Goal: Information Seeking & Learning: Learn about a topic

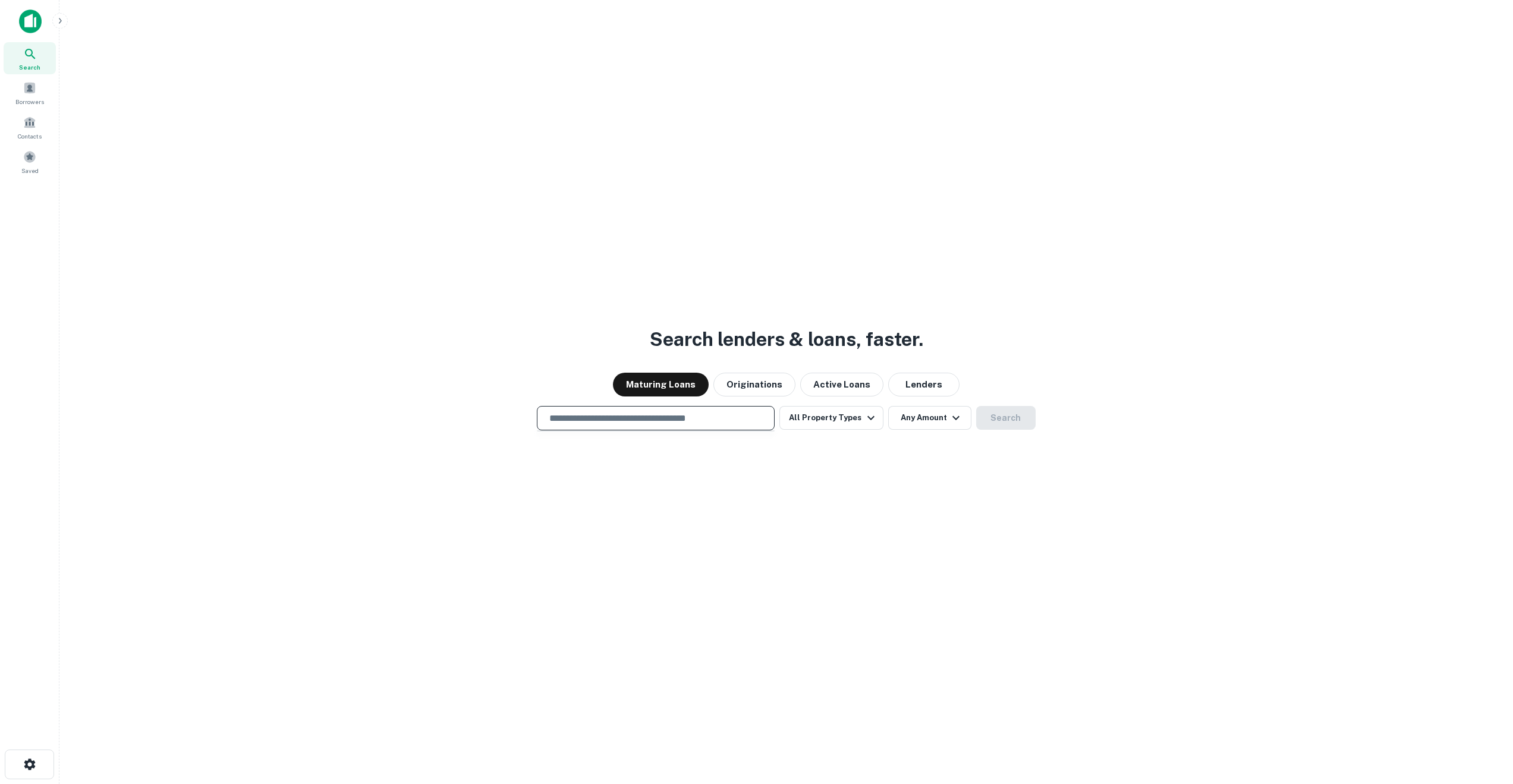
click at [564, 417] on input "text" at bounding box center [655, 418] width 227 height 13
click at [611, 417] on input "text" at bounding box center [655, 418] width 227 height 13
paste input "**********"
type input "**********"
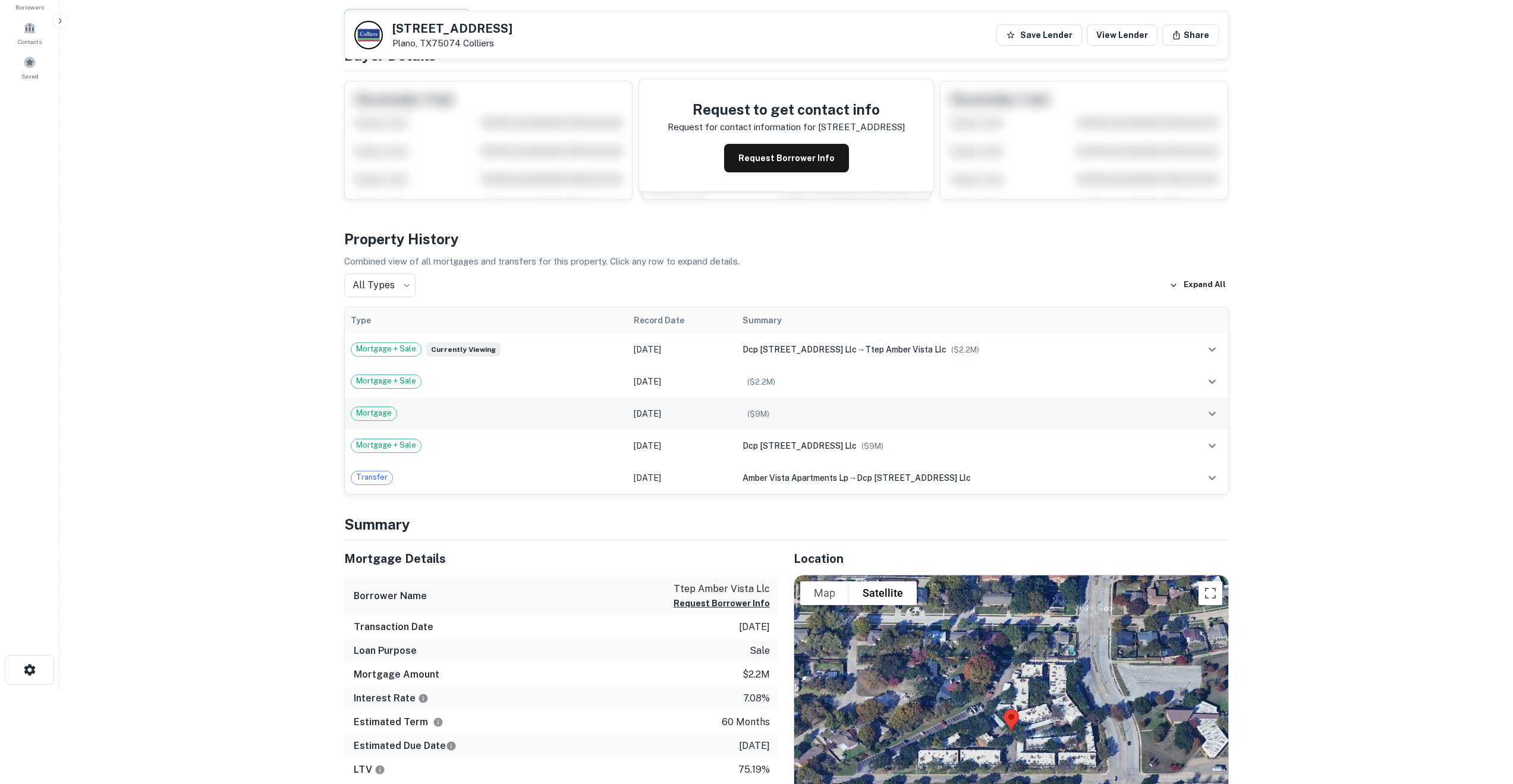
scroll to position [92, 0]
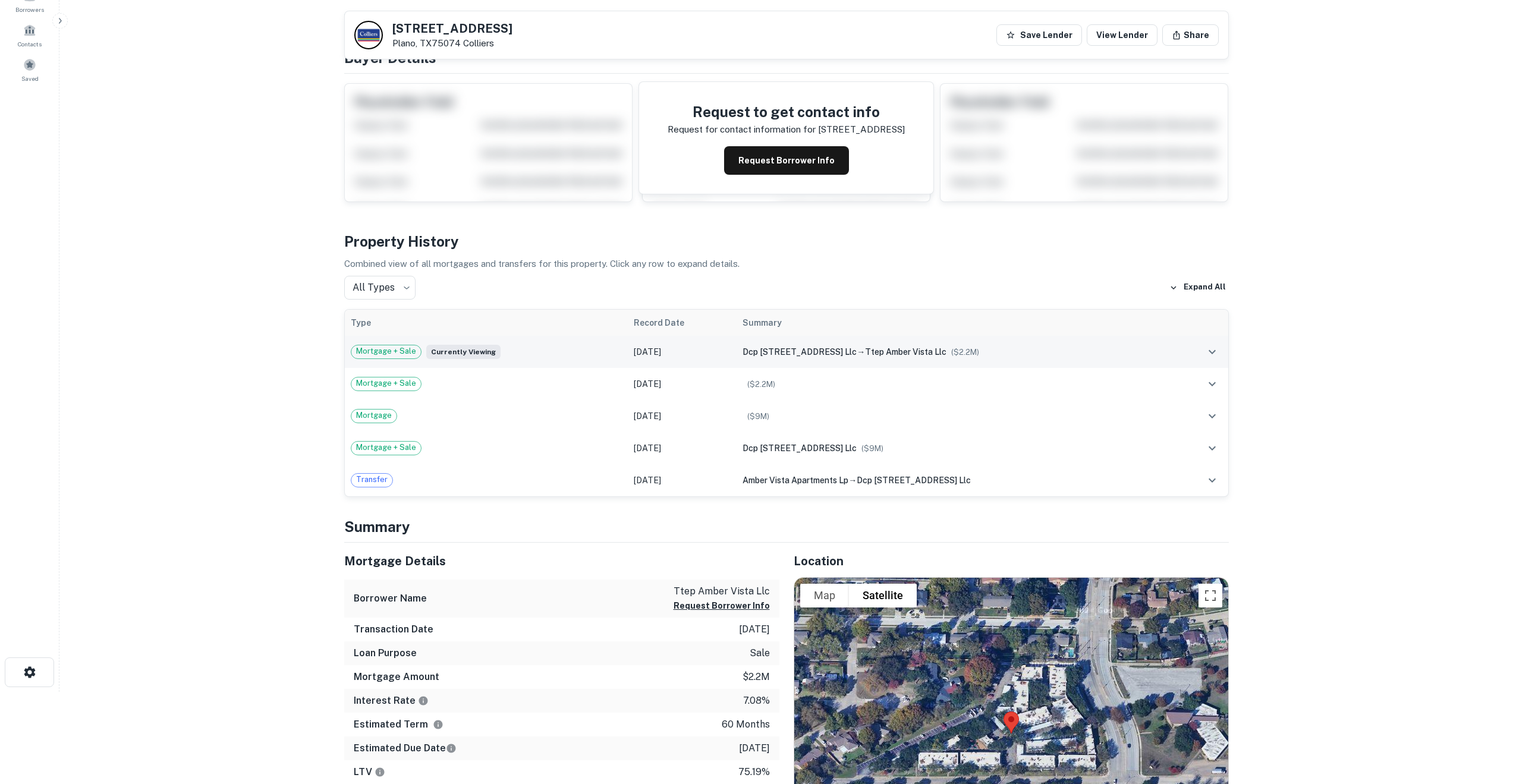
click at [533, 351] on div "Mortgage + Sale Currently viewing" at bounding box center [486, 351] width 271 height 14
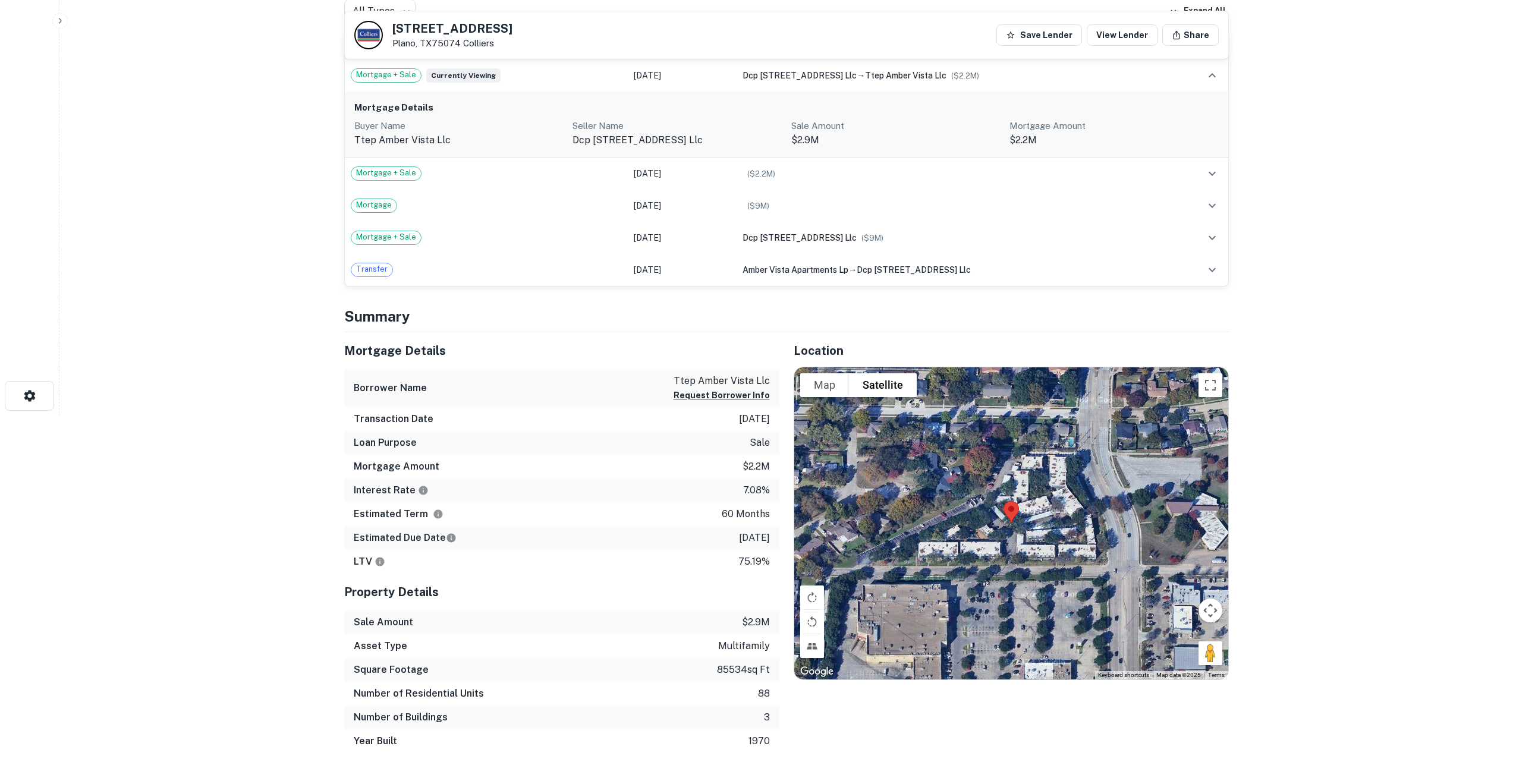
scroll to position [0, 0]
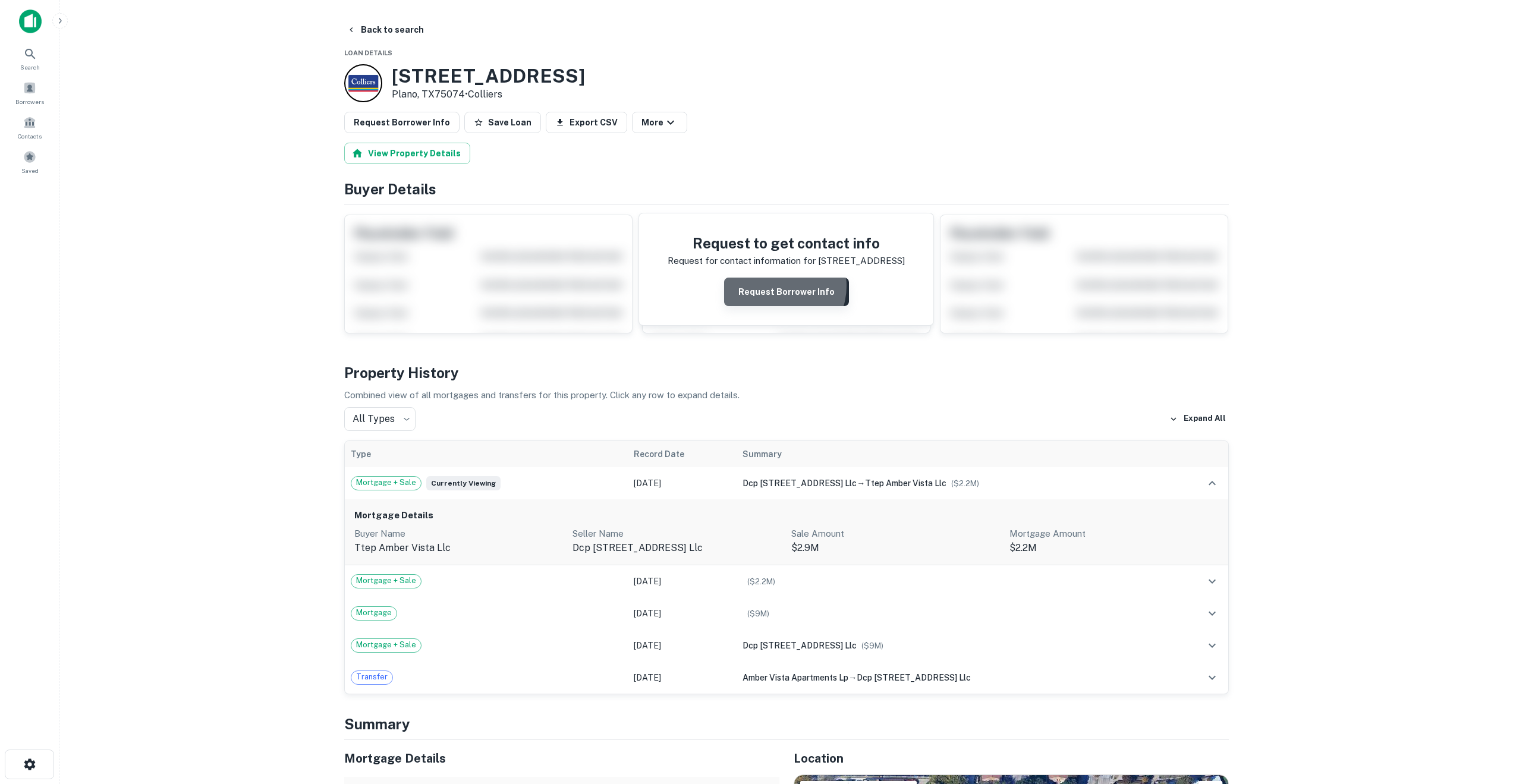
click at [779, 286] on button "Request Borrower Info" at bounding box center [786, 291] width 125 height 29
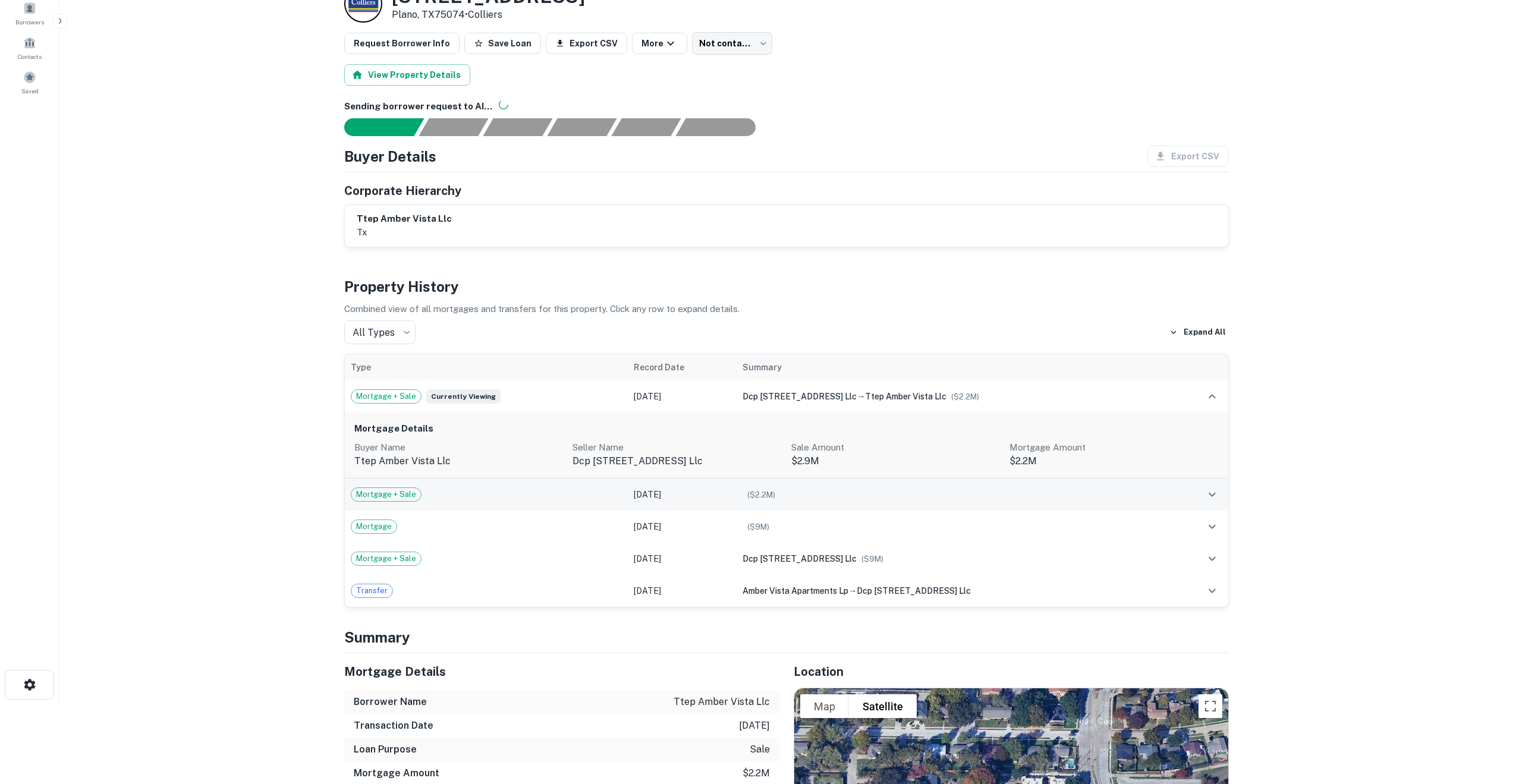
scroll to position [81, 0]
click at [1214, 491] on icon "expand row" at bounding box center [1212, 494] width 14 height 14
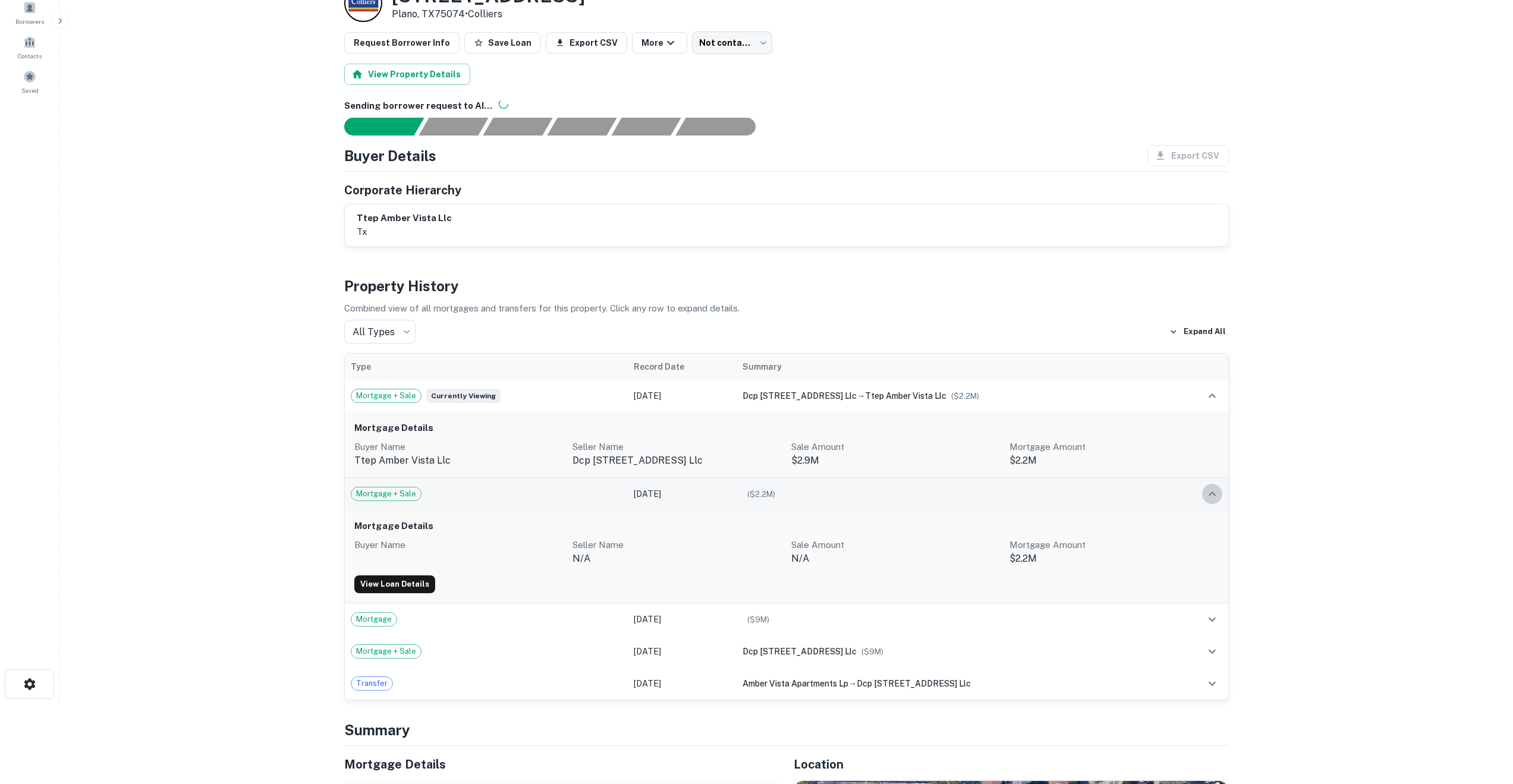
click at [1214, 491] on icon "expand row" at bounding box center [1212, 494] width 14 height 14
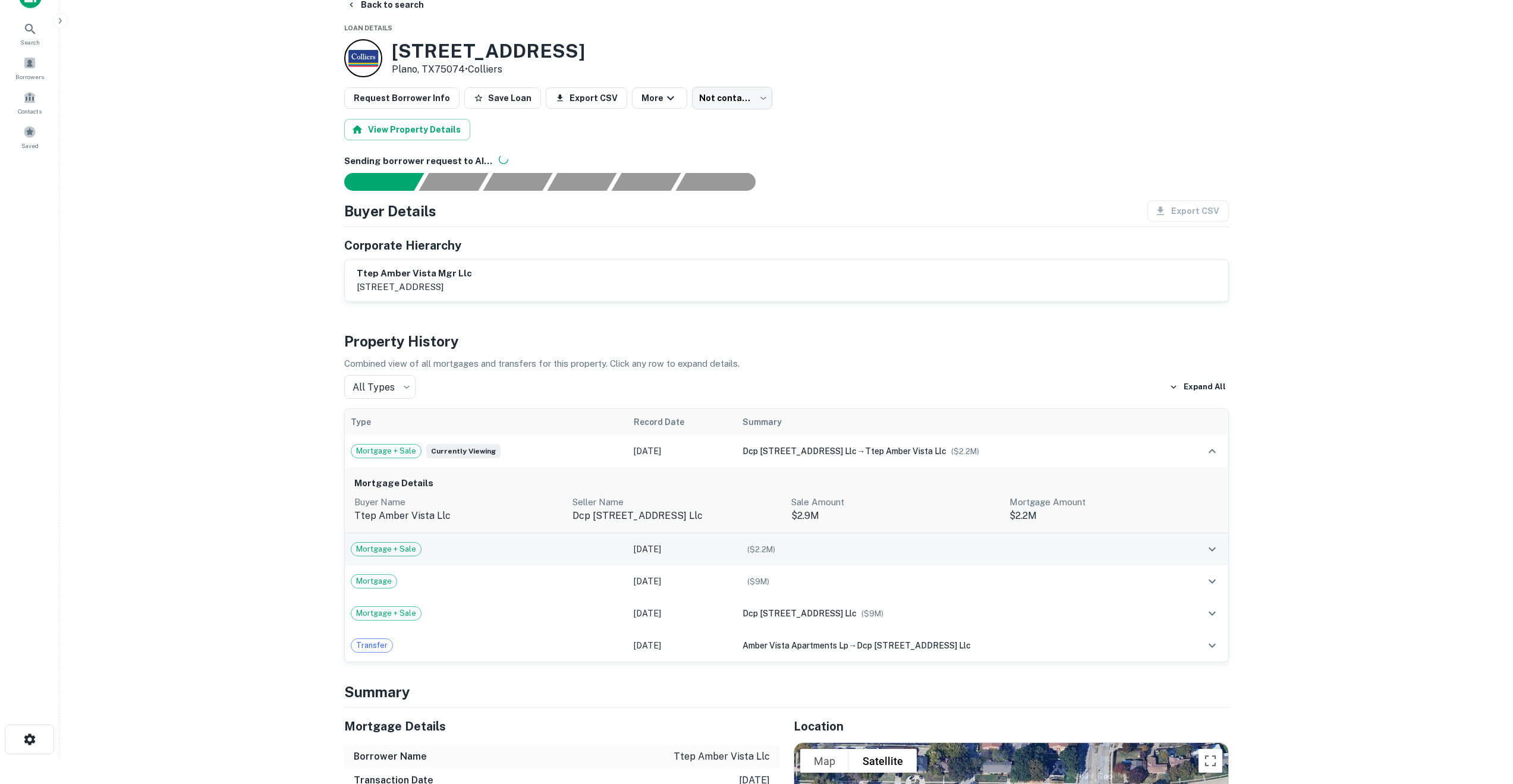
scroll to position [26, 0]
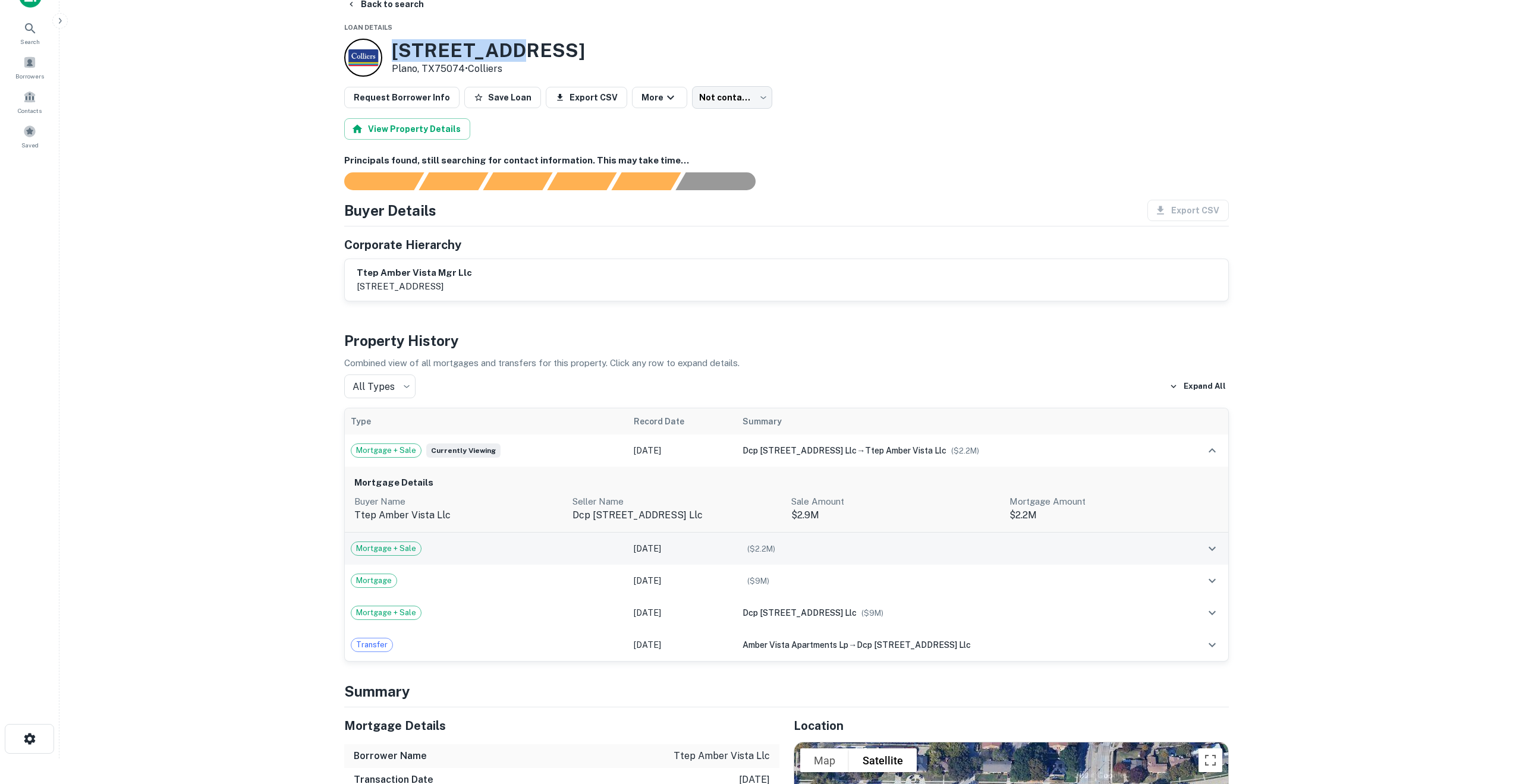
drag, startPoint x: 393, startPoint y: 48, endPoint x: 499, endPoint y: 47, distance: 106.0
click at [499, 47] on h3 "[STREET_ADDRESS]" at bounding box center [488, 50] width 193 height 22
copy h3 "1901 E 15TH"
click at [24, 35] on icon at bounding box center [30, 28] width 14 height 14
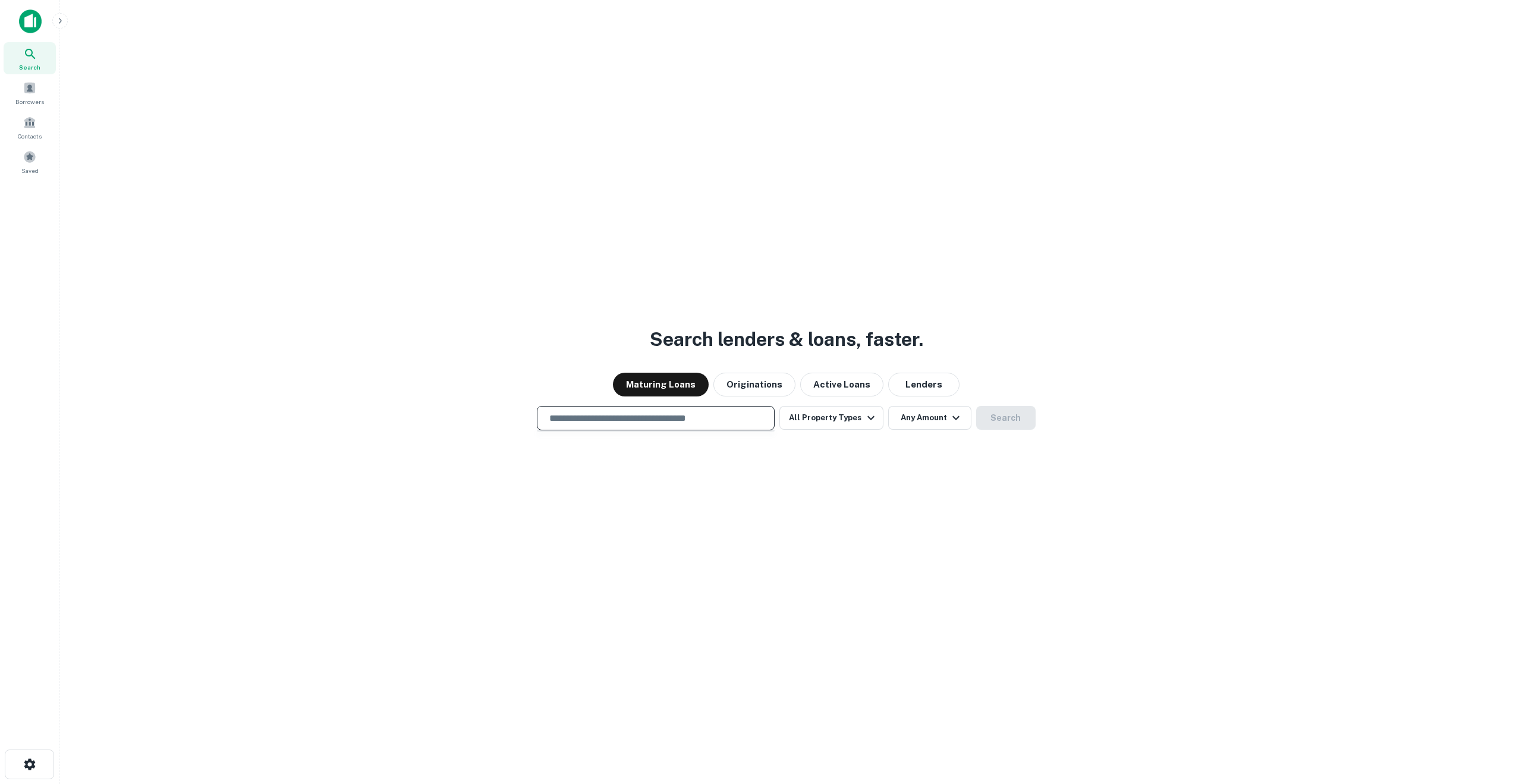
click at [610, 417] on input "text" at bounding box center [655, 418] width 227 height 13
paste input "**********"
type input "**********"
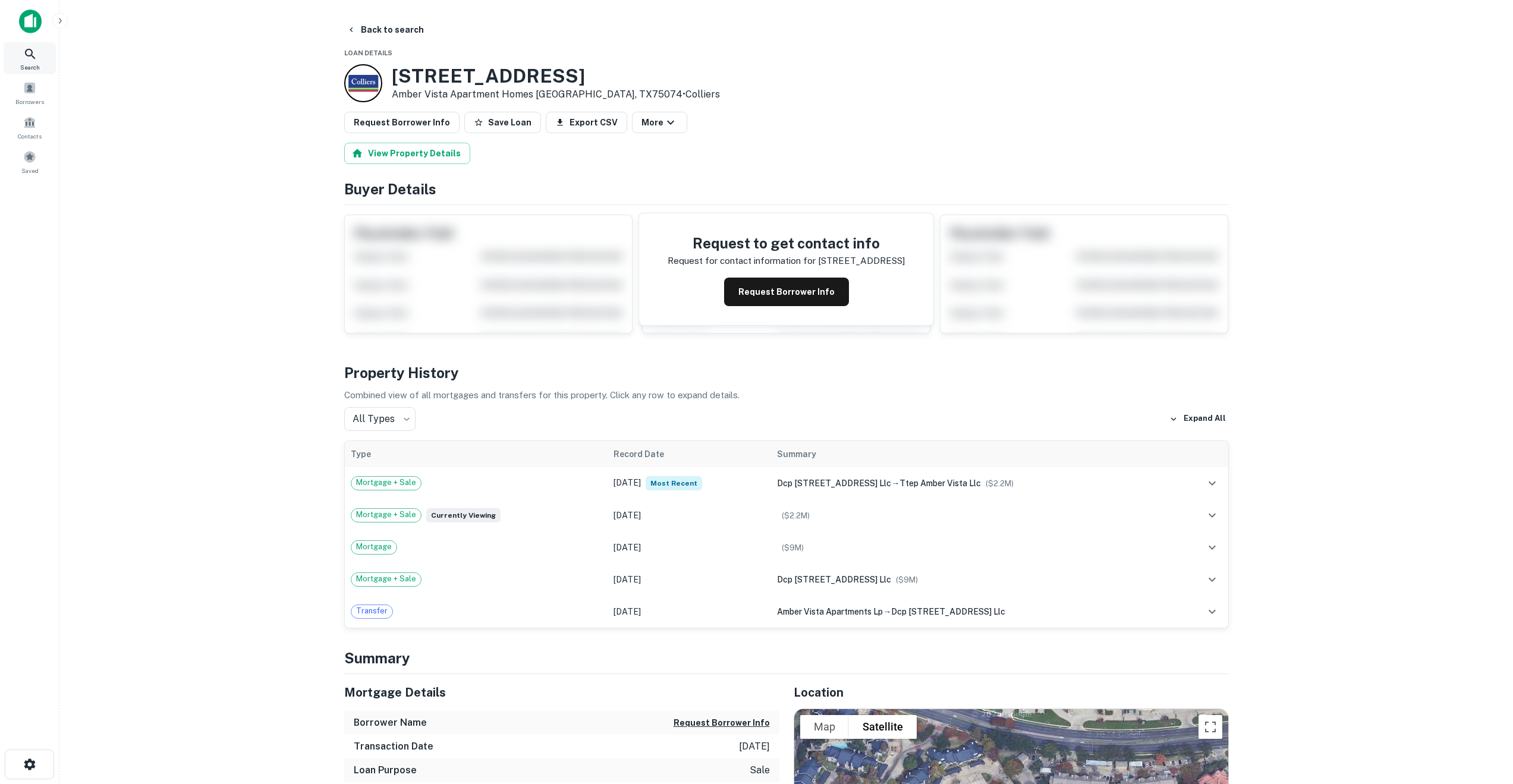
click at [25, 53] on icon at bounding box center [30, 54] width 14 height 14
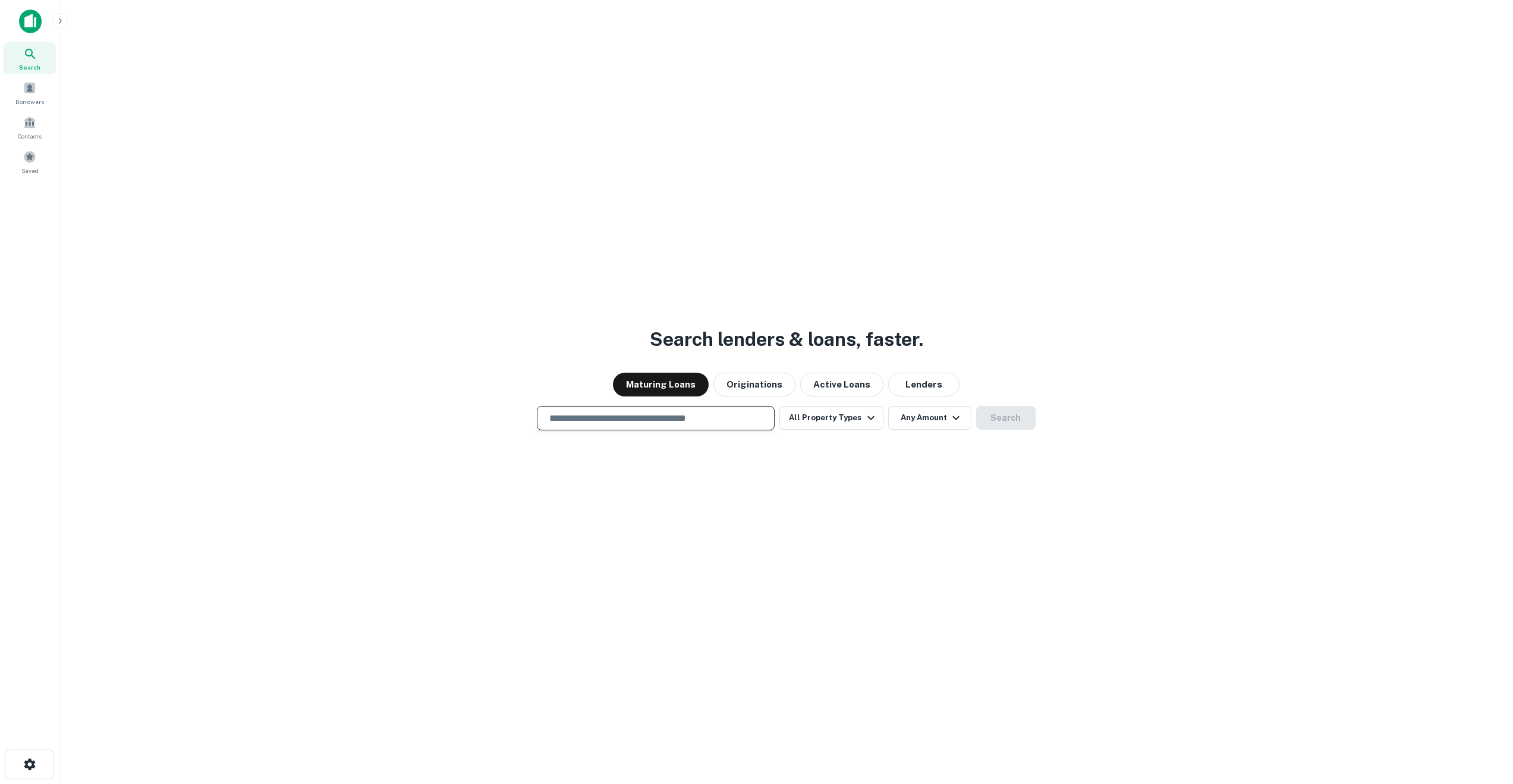
click at [600, 418] on input "text" at bounding box center [655, 418] width 227 height 13
paste input "**********"
type input "**********"
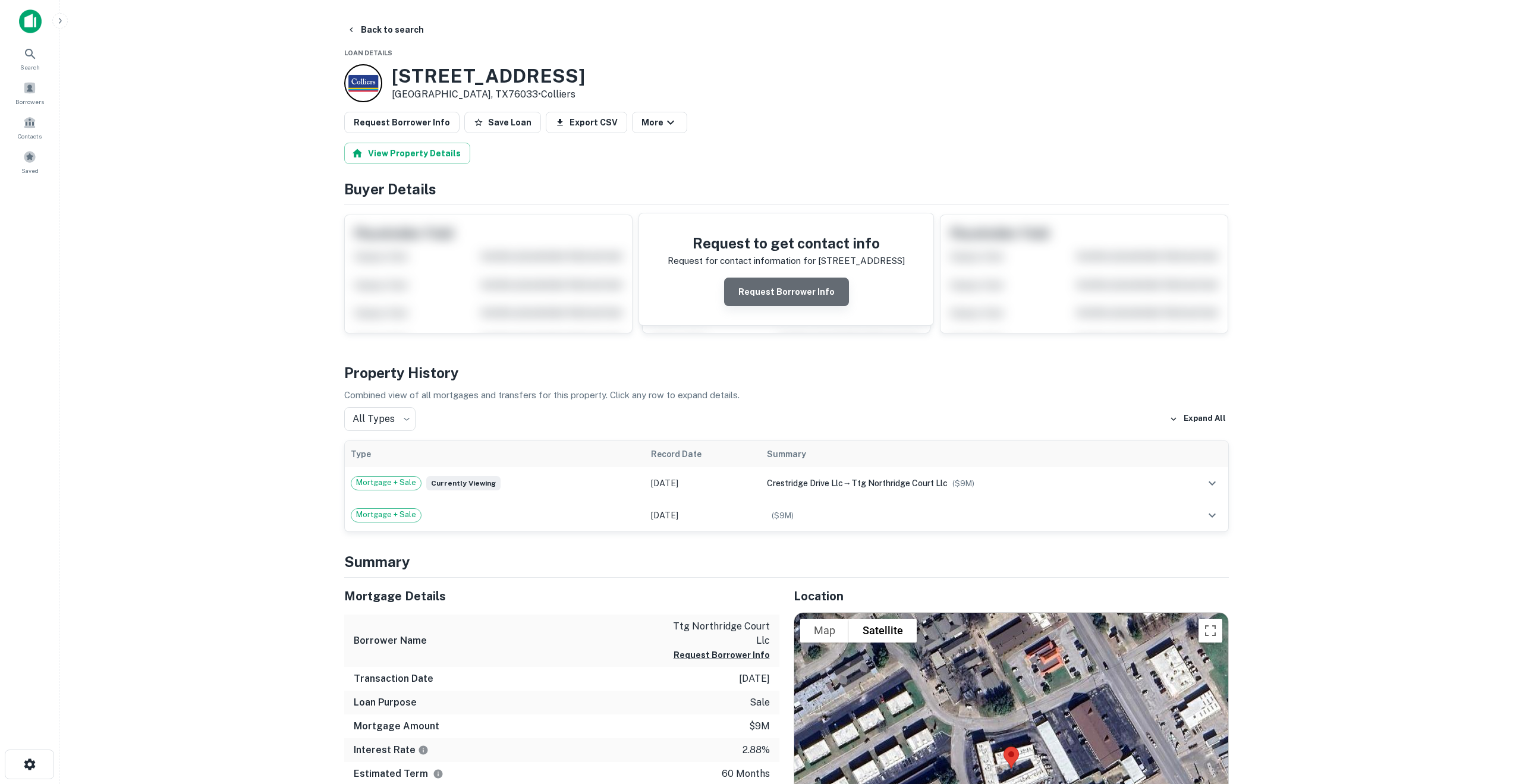
click at [791, 297] on button "Request Borrower Info" at bounding box center [786, 291] width 125 height 29
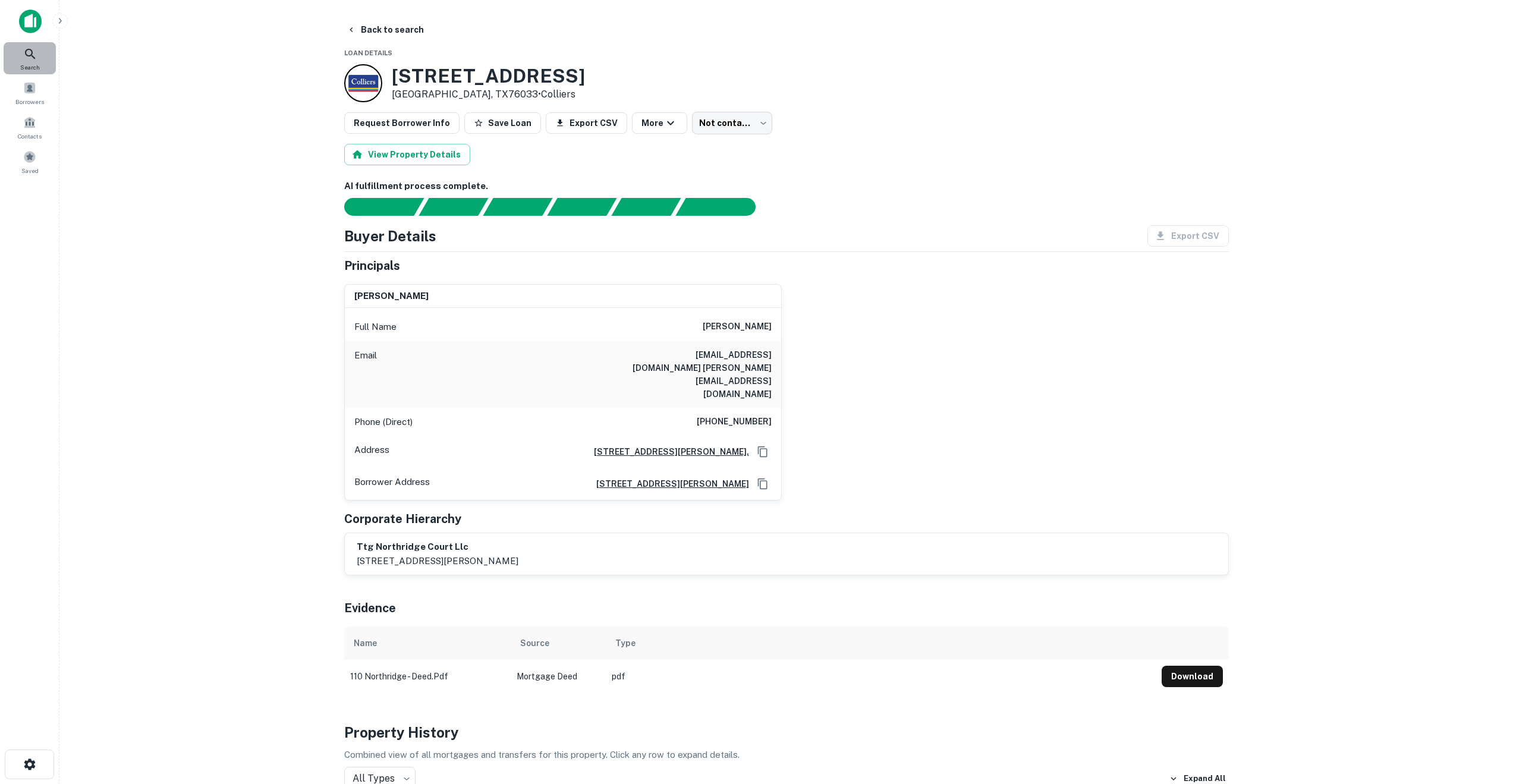
click at [29, 61] on icon at bounding box center [30, 54] width 14 height 14
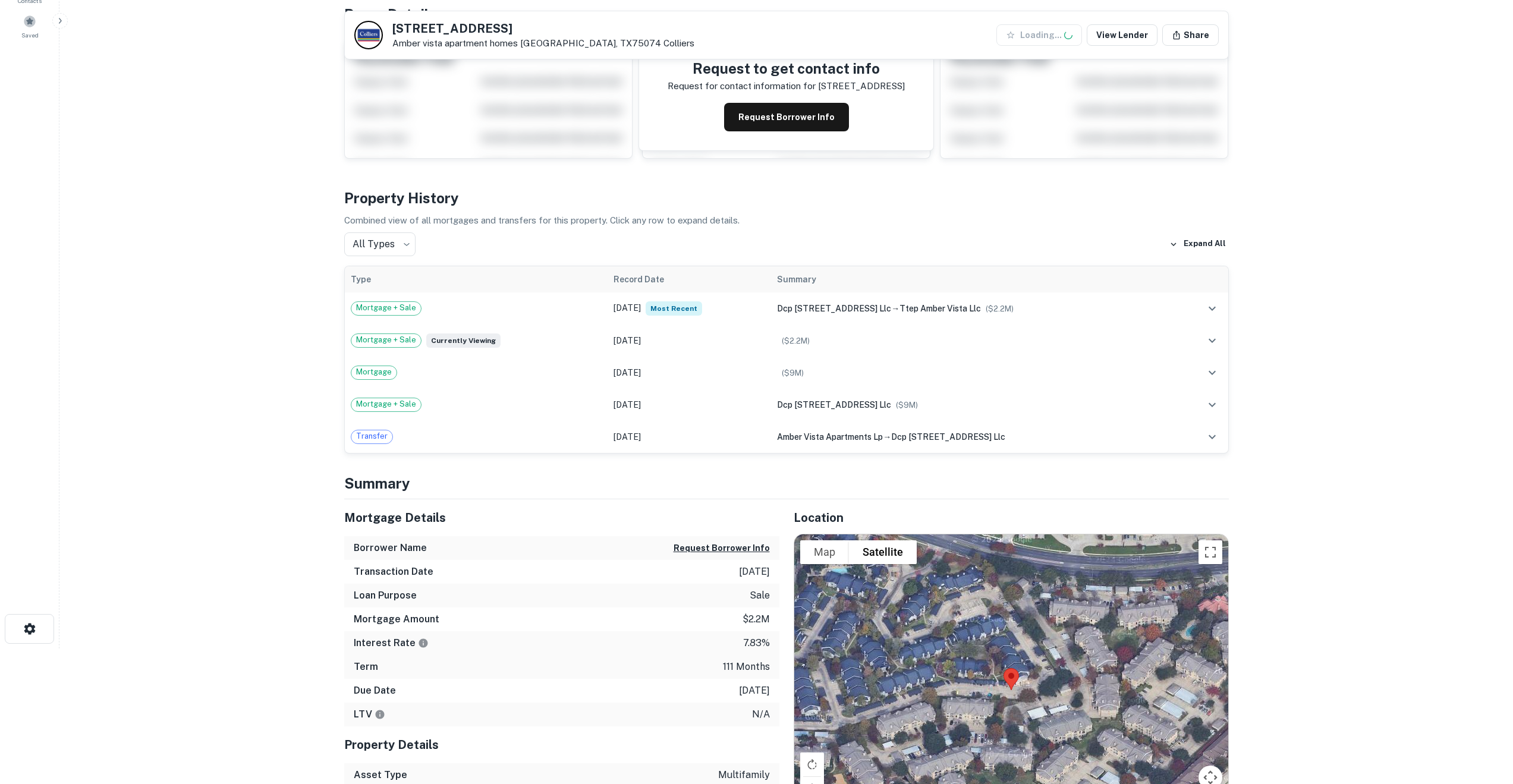
scroll to position [137, 0]
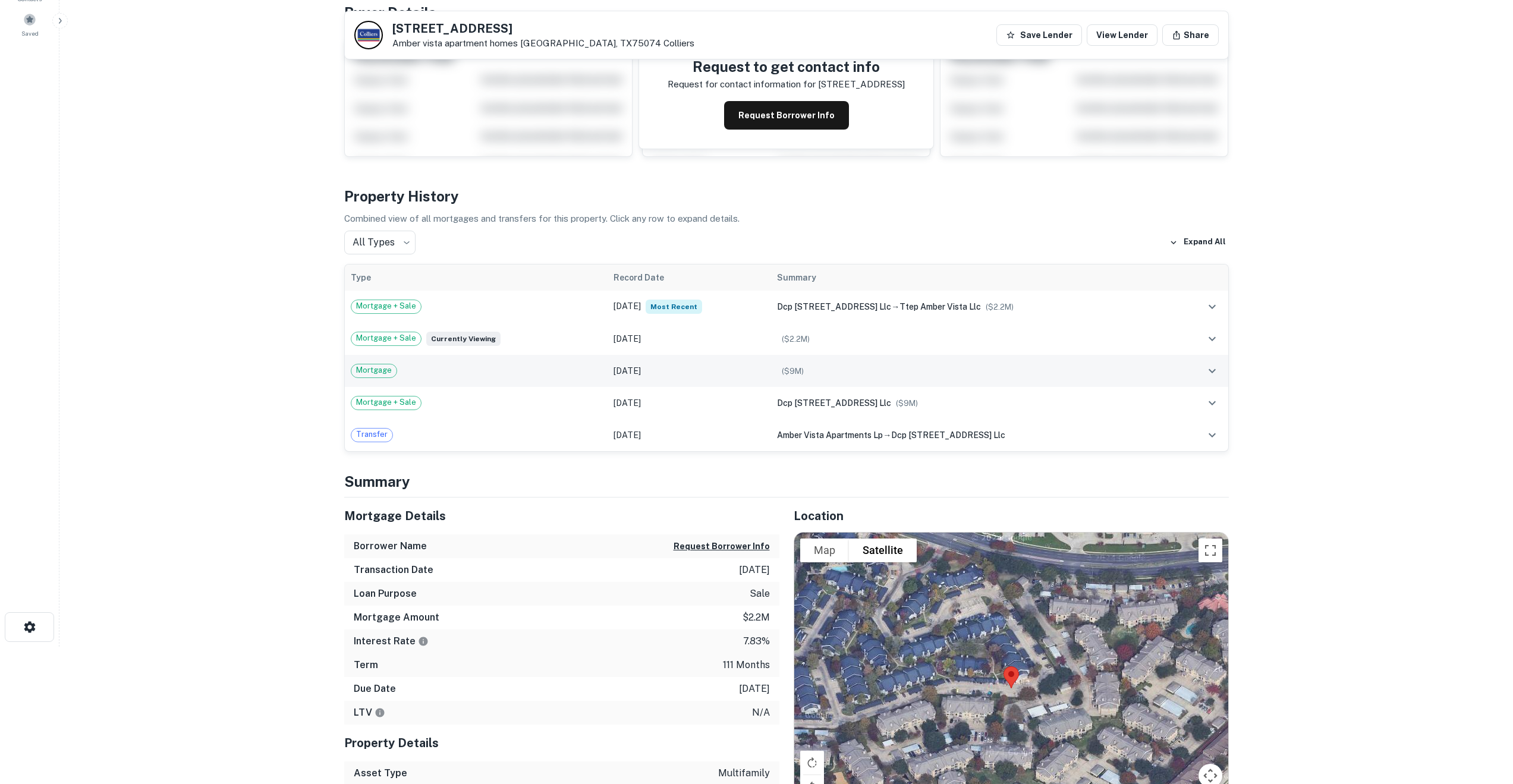
click at [372, 371] on span "Mortgage" at bounding box center [374, 370] width 45 height 12
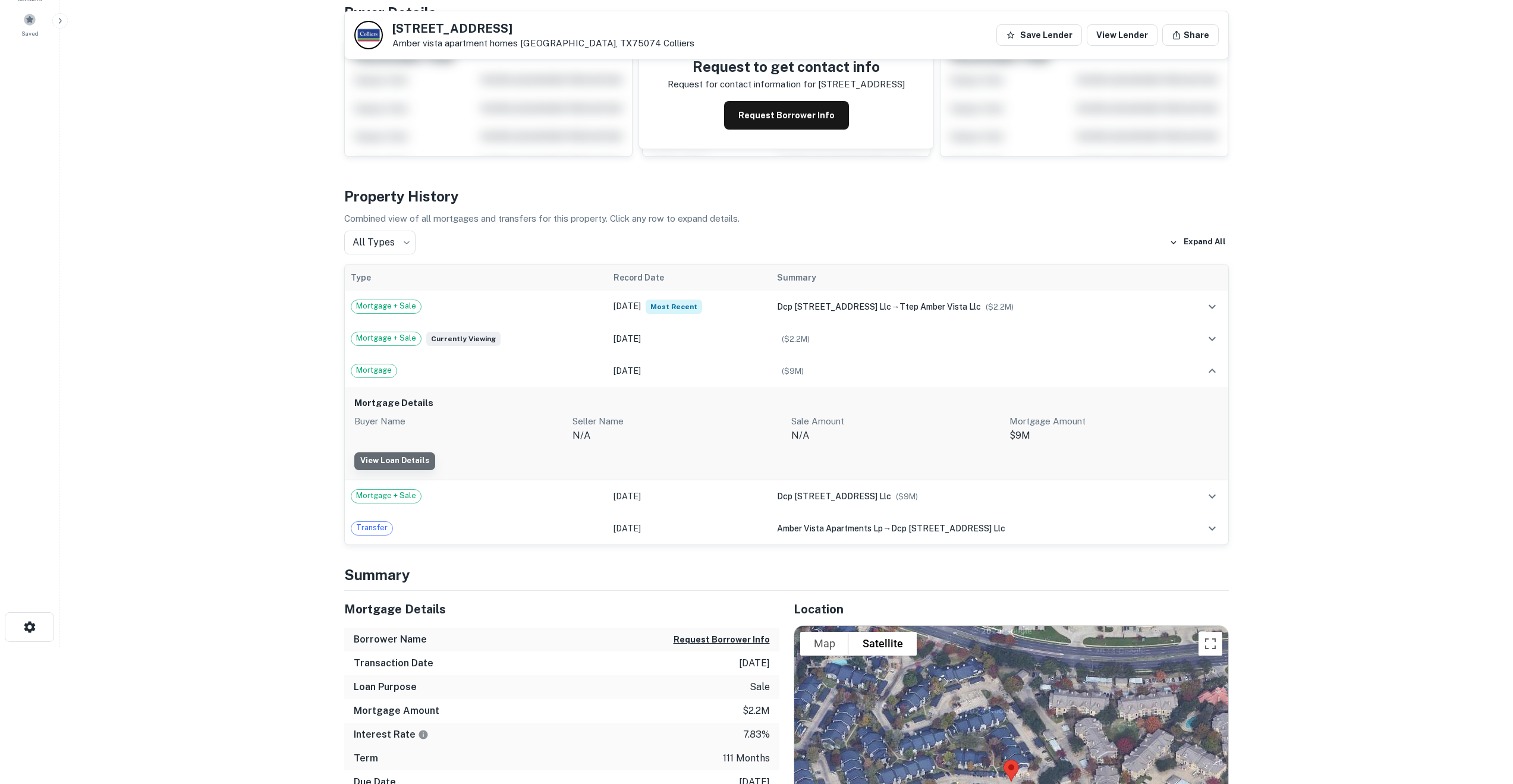
click at [403, 464] on link "View Loan Details" at bounding box center [394, 461] width 81 height 18
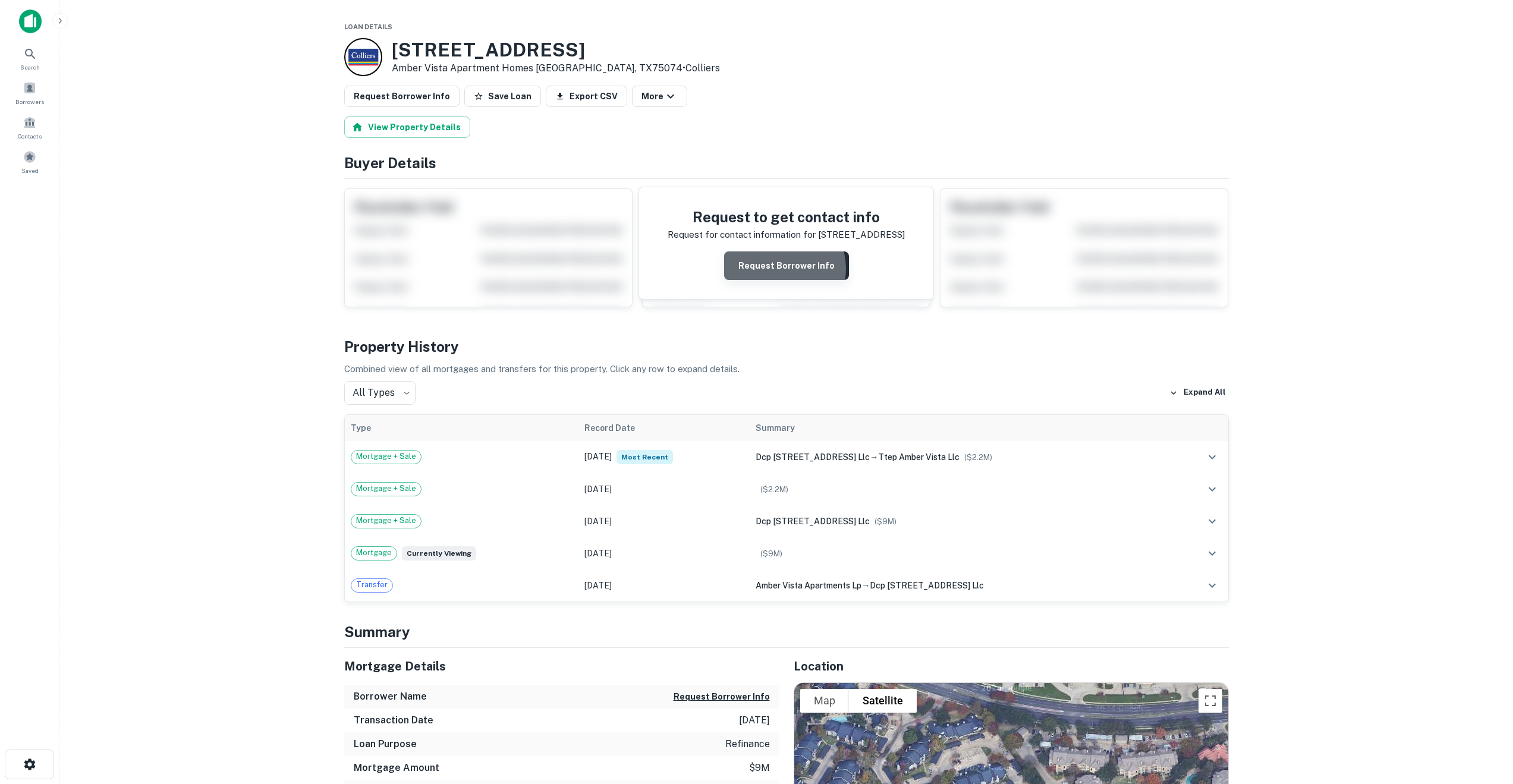
click at [782, 268] on button "Request Borrower Info" at bounding box center [786, 265] width 125 height 29
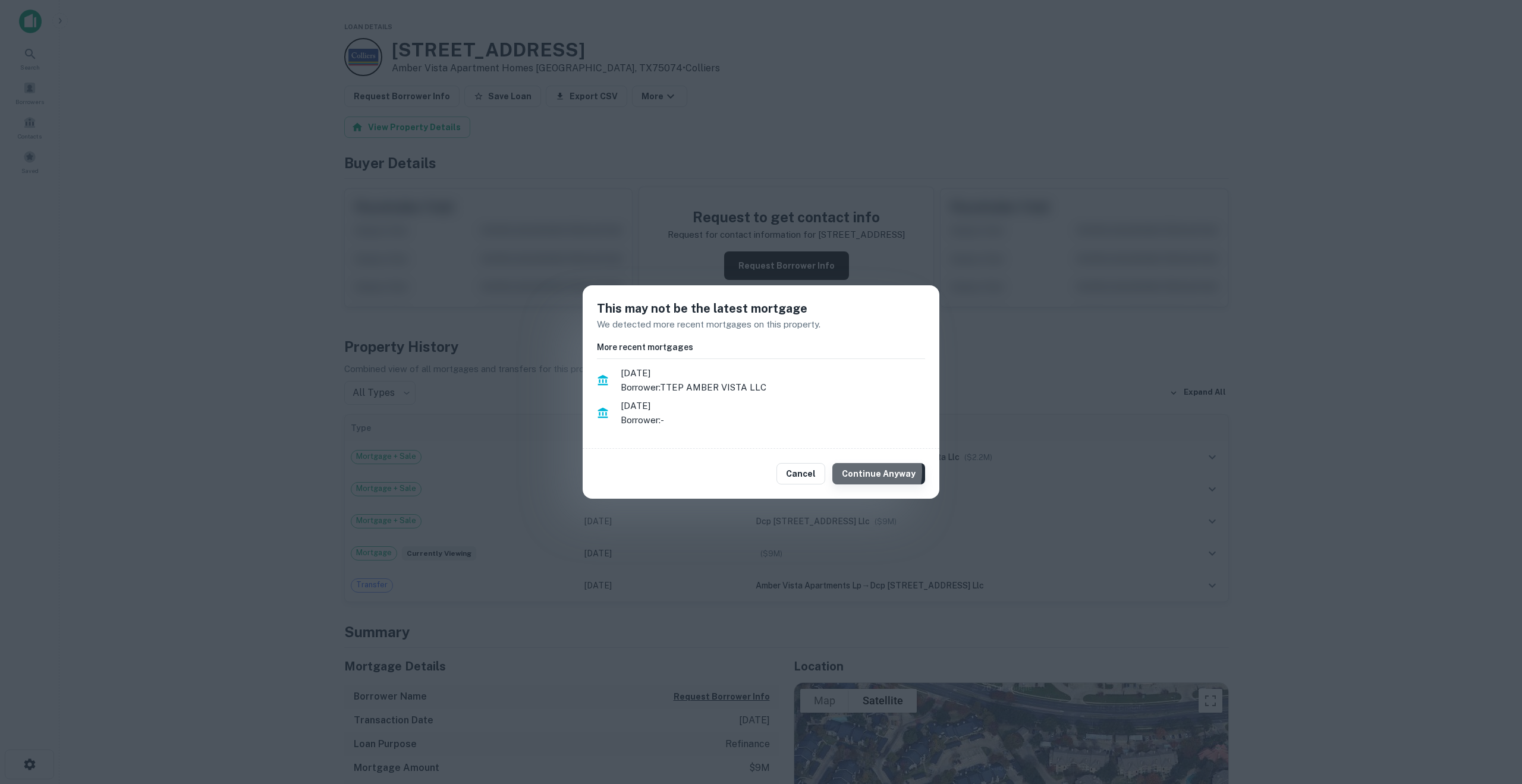
click at [851, 472] on button "Continue Anyway" at bounding box center [878, 473] width 93 height 21
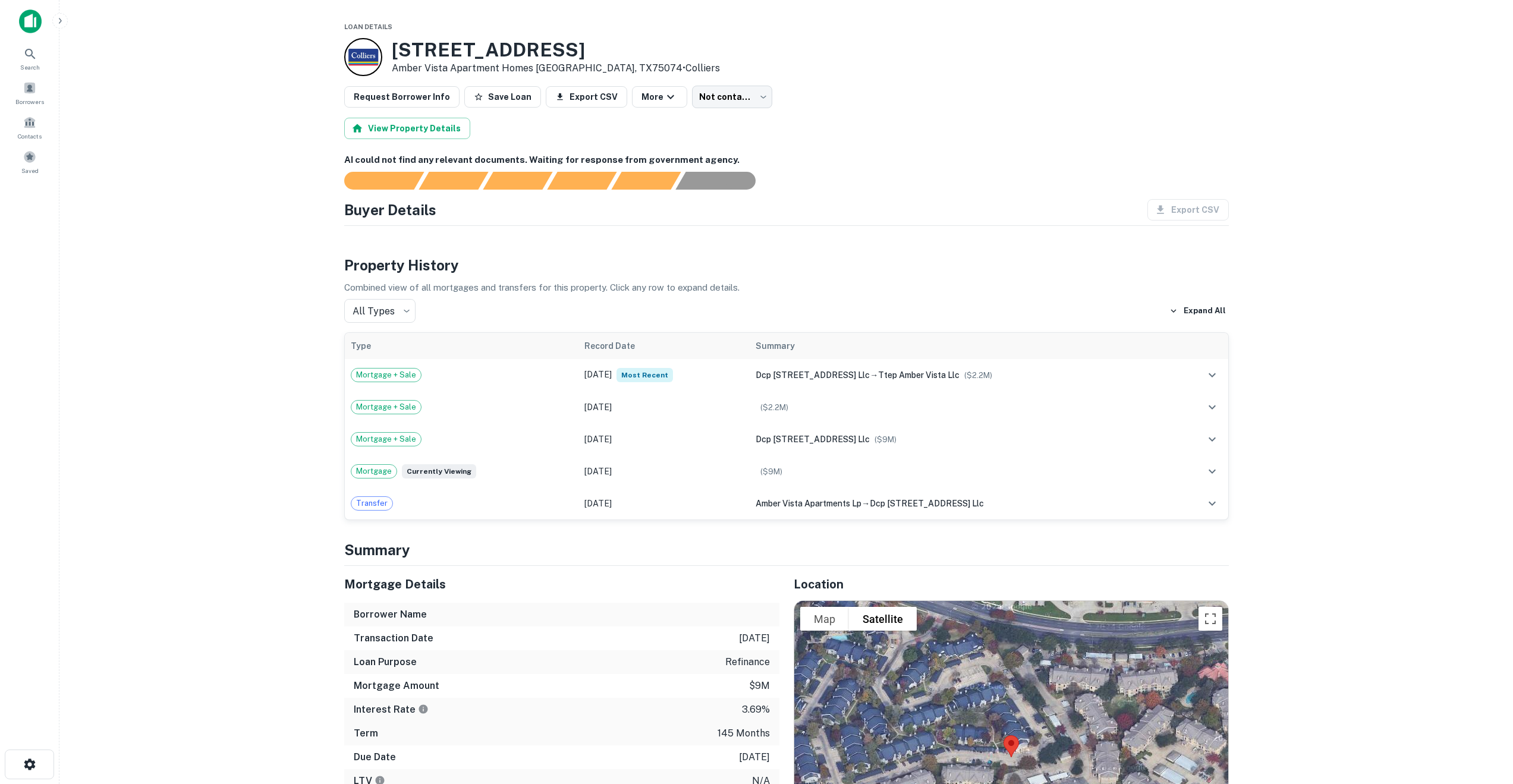
click at [115, 374] on main "Loan Details [STREET_ADDRESS] • Colliers Request Borrower Info Save Loan Export…" at bounding box center [786, 392] width 1454 height 784
click at [377, 375] on span "Mortgage + Sale" at bounding box center [386, 375] width 70 height 12
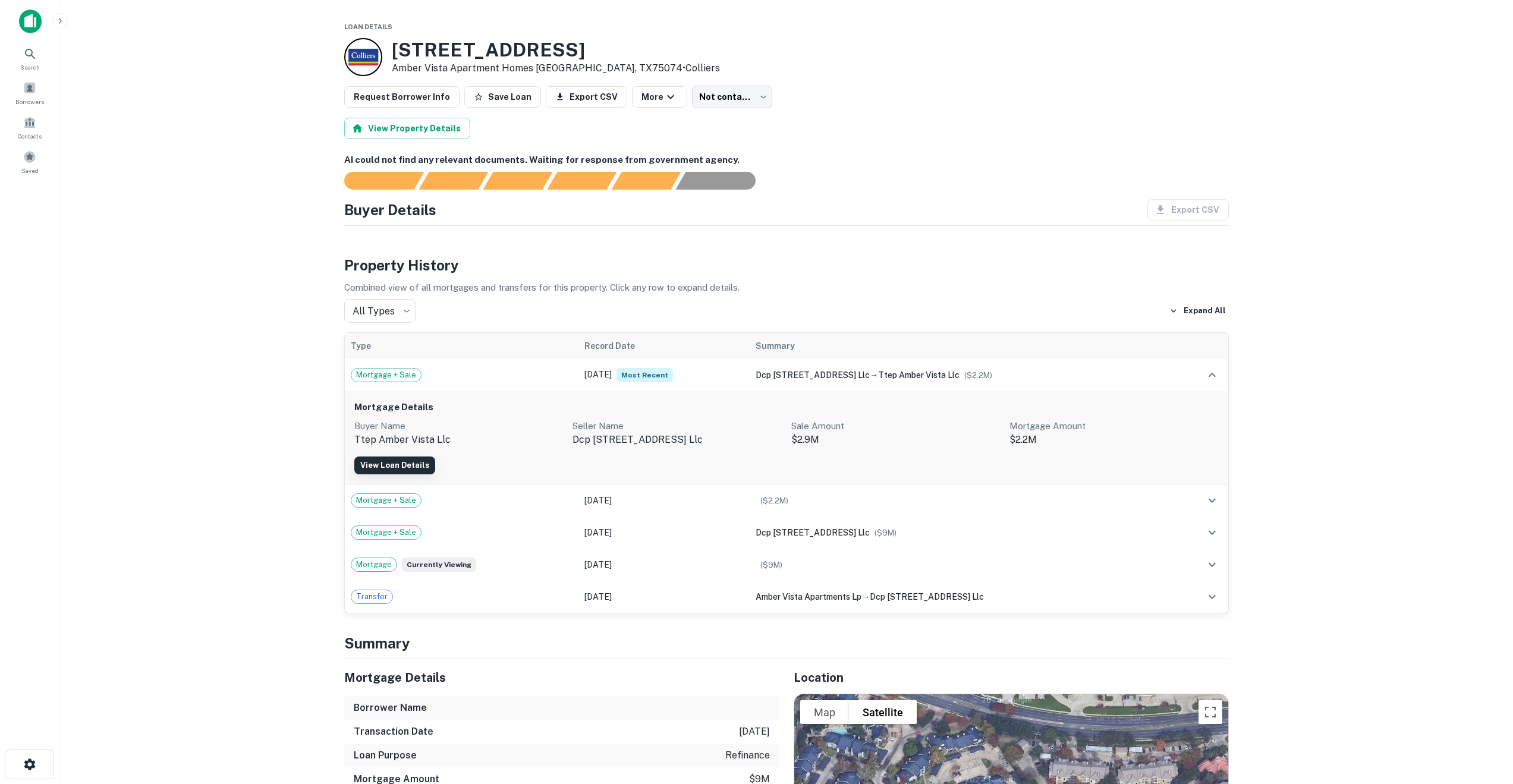
click at [391, 464] on link "View Loan Details" at bounding box center [394, 465] width 81 height 18
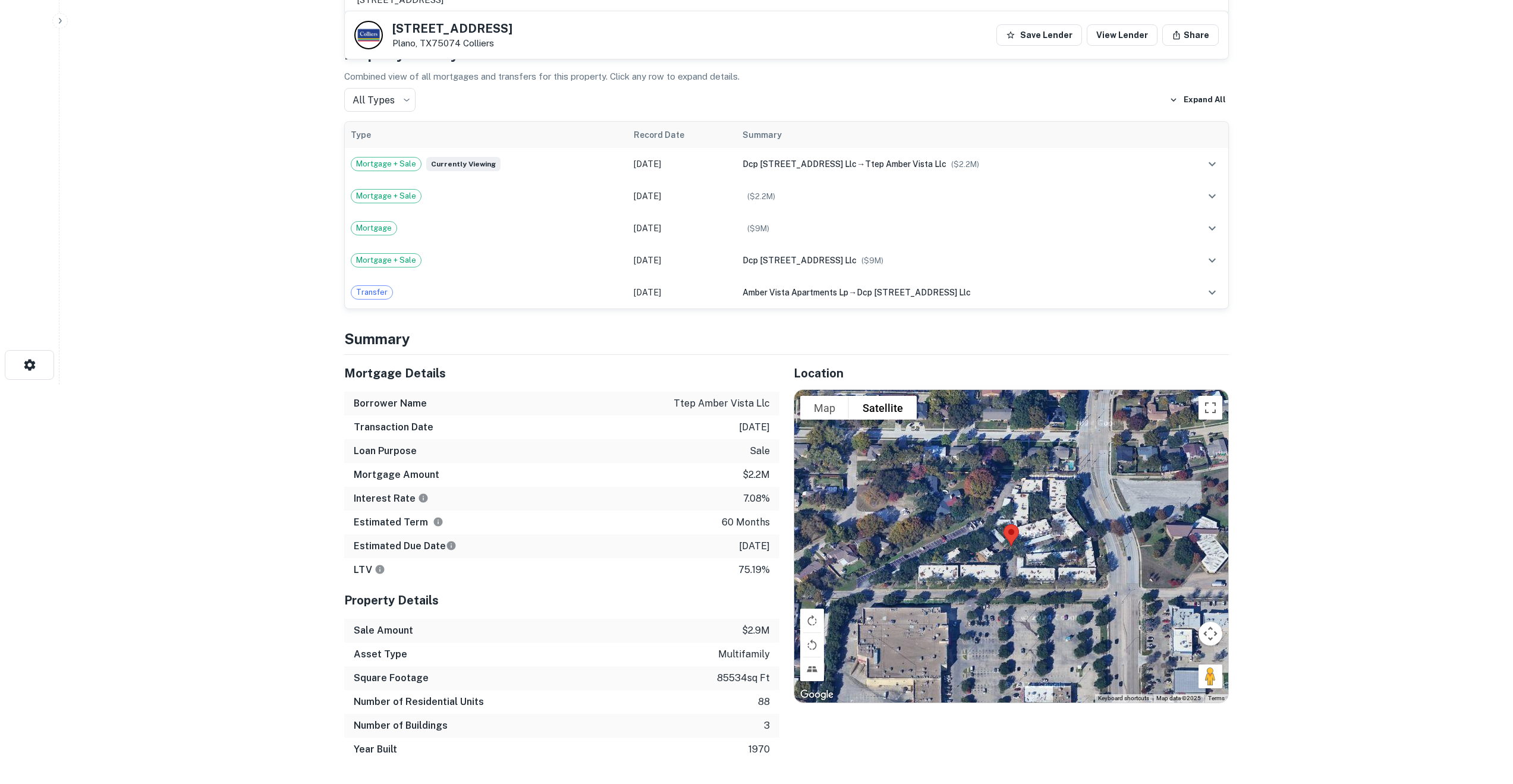
scroll to position [400, 0]
